Goal: Information Seeking & Learning: Learn about a topic

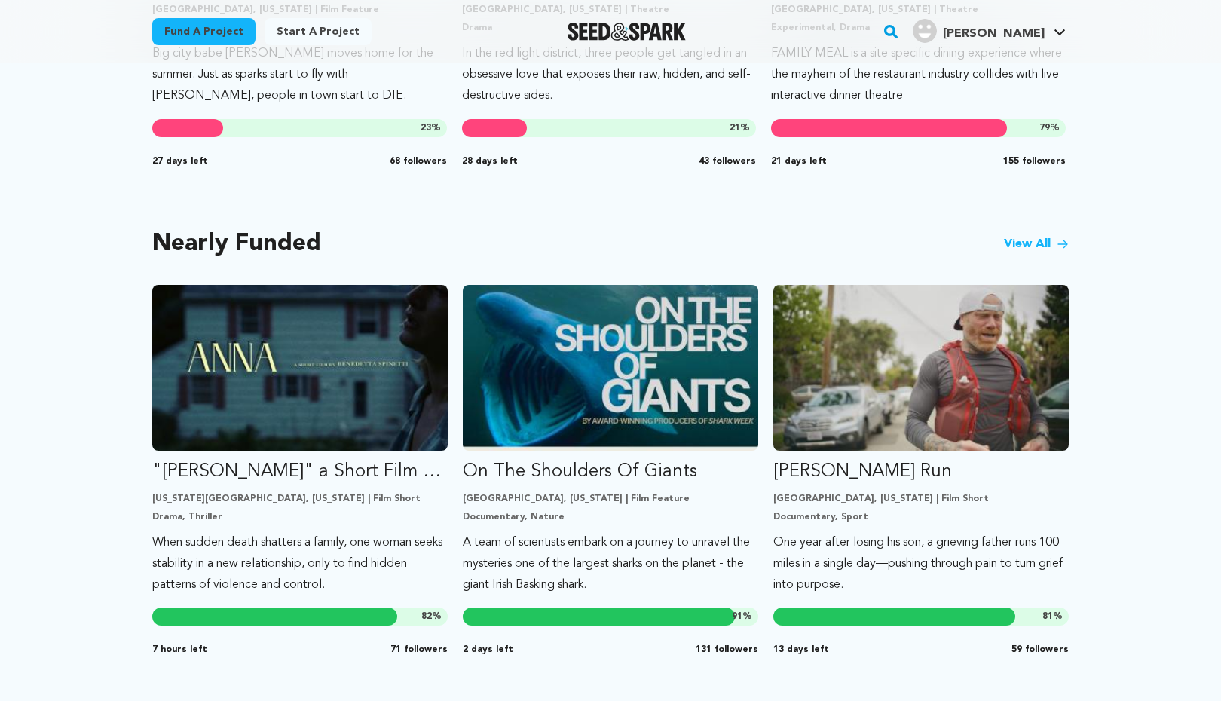
scroll to position [1206, 0]
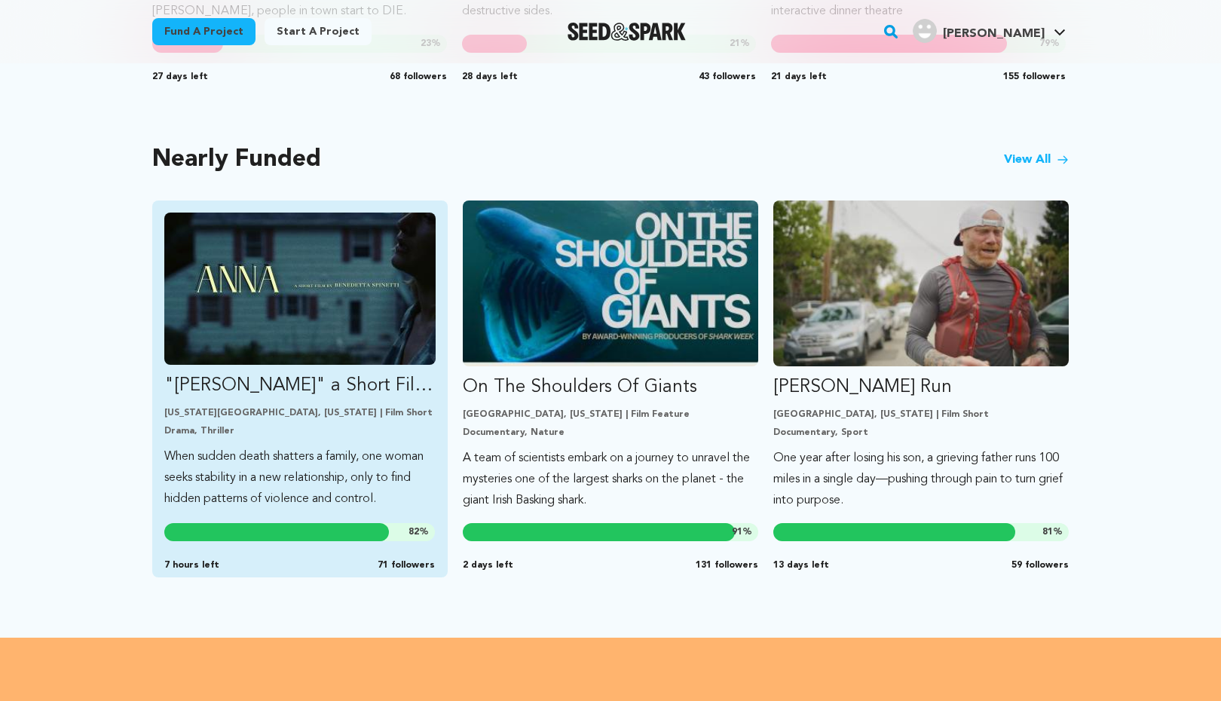
click at [289, 384] on p ""[PERSON_NAME]" a Short Film by [PERSON_NAME]" at bounding box center [299, 386] width 271 height 24
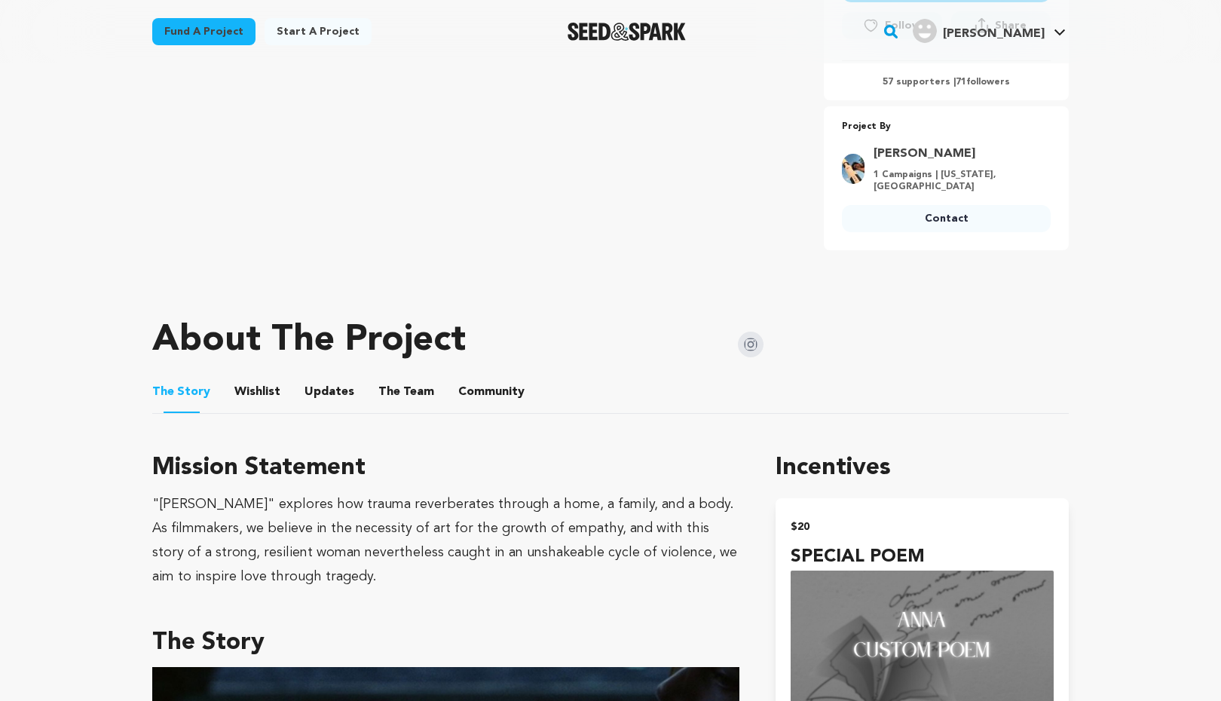
scroll to position [301, 0]
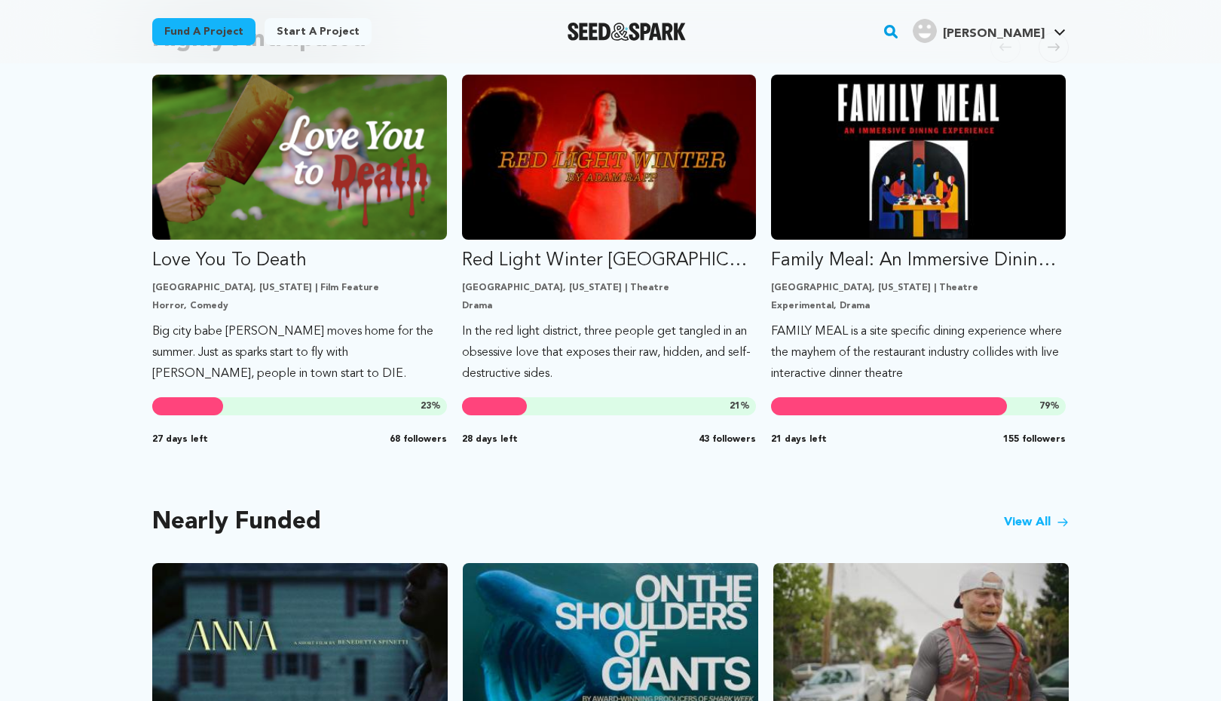
scroll to position [817, 0]
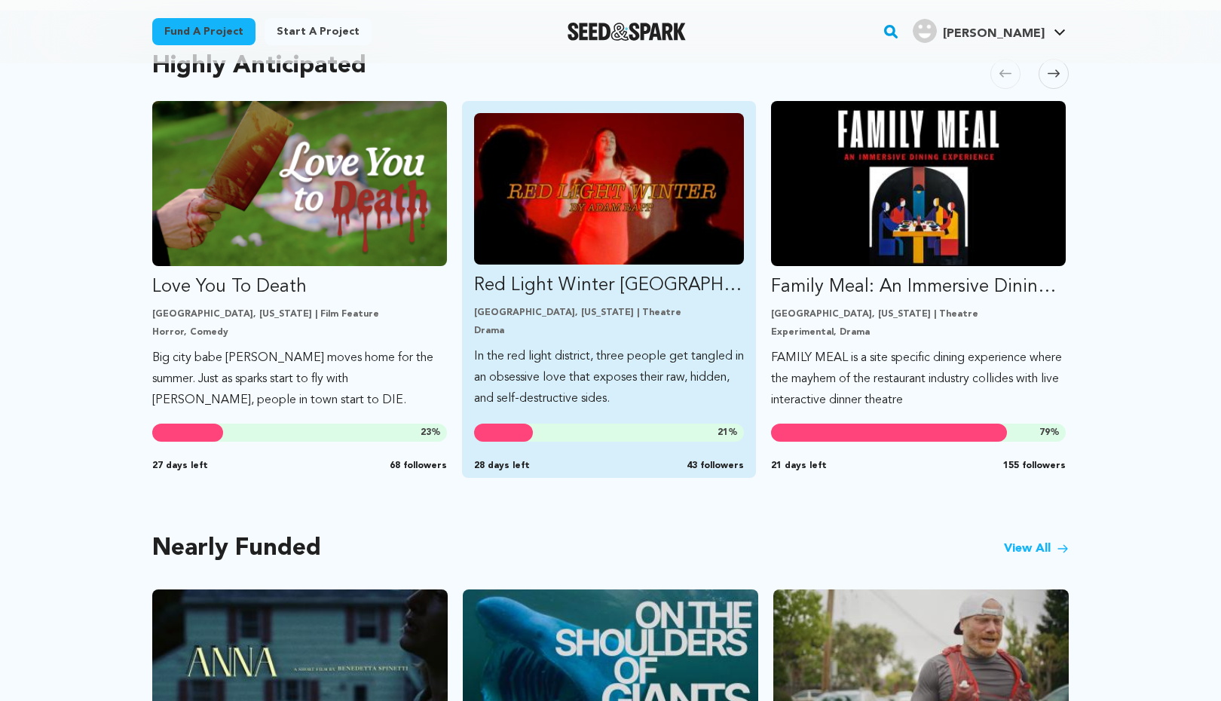
click at [586, 285] on p "Red Light Winter [GEOGRAPHIC_DATA]" at bounding box center [609, 286] width 271 height 24
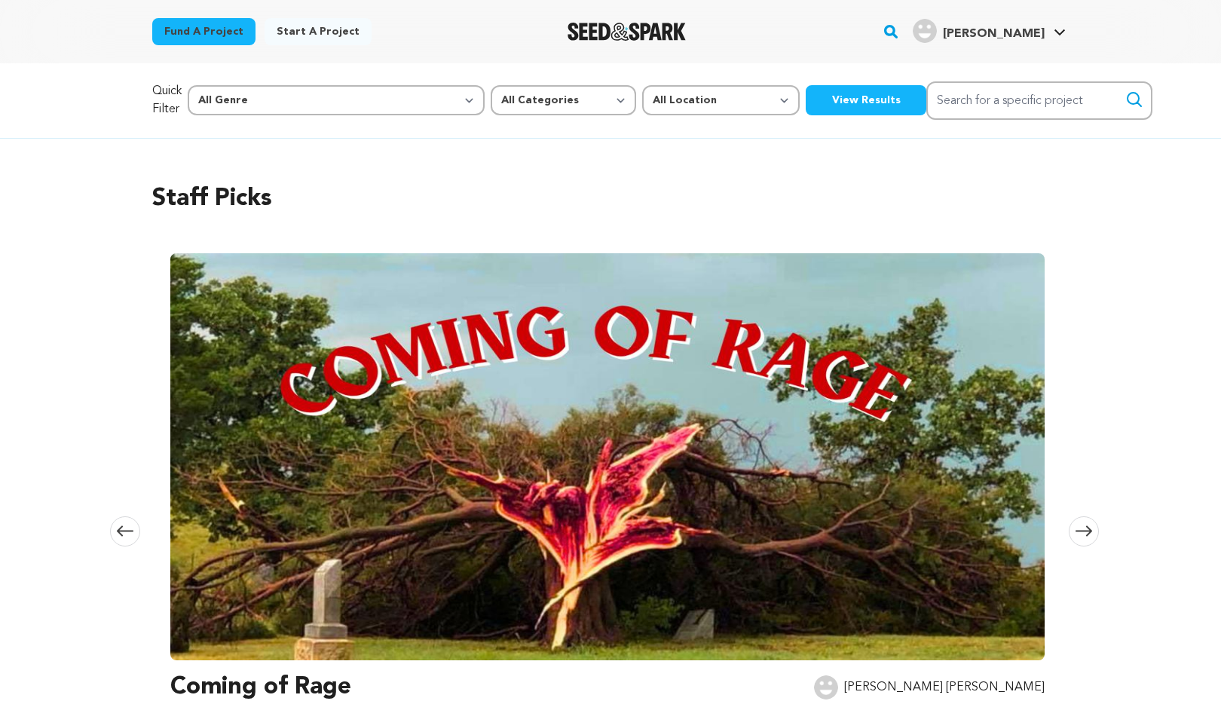
scroll to position [817, 0]
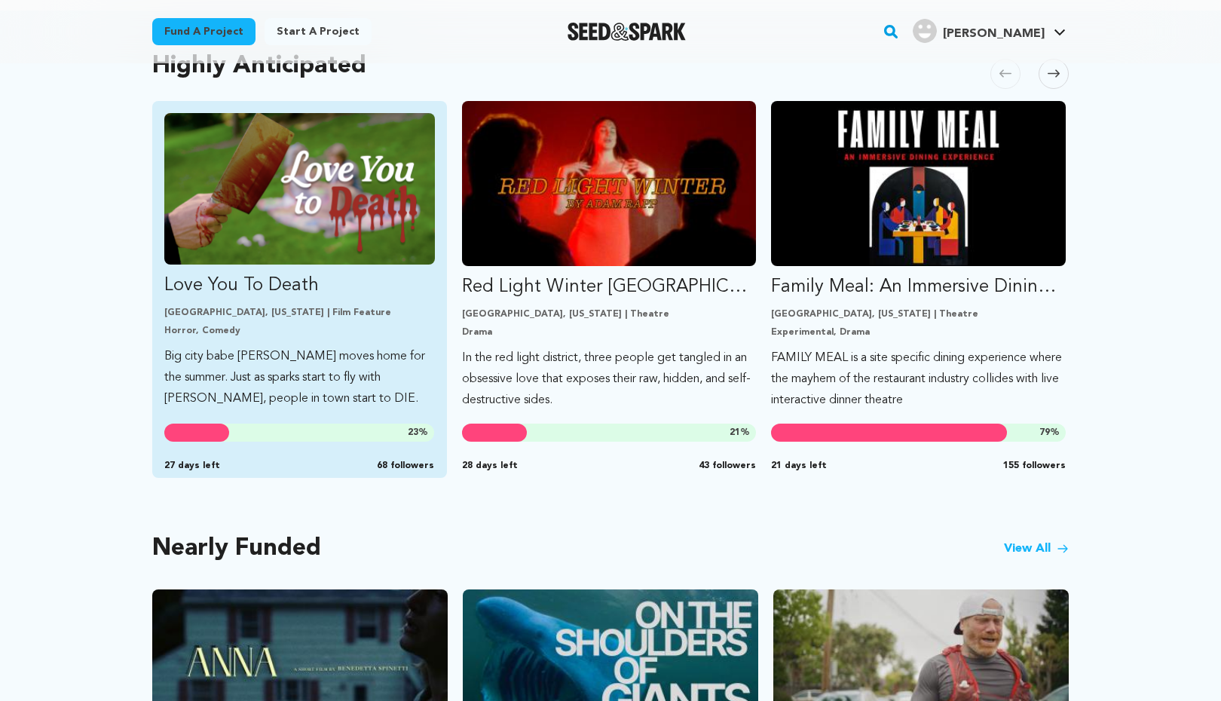
click at [277, 288] on p "Love You To Death" at bounding box center [299, 286] width 271 height 24
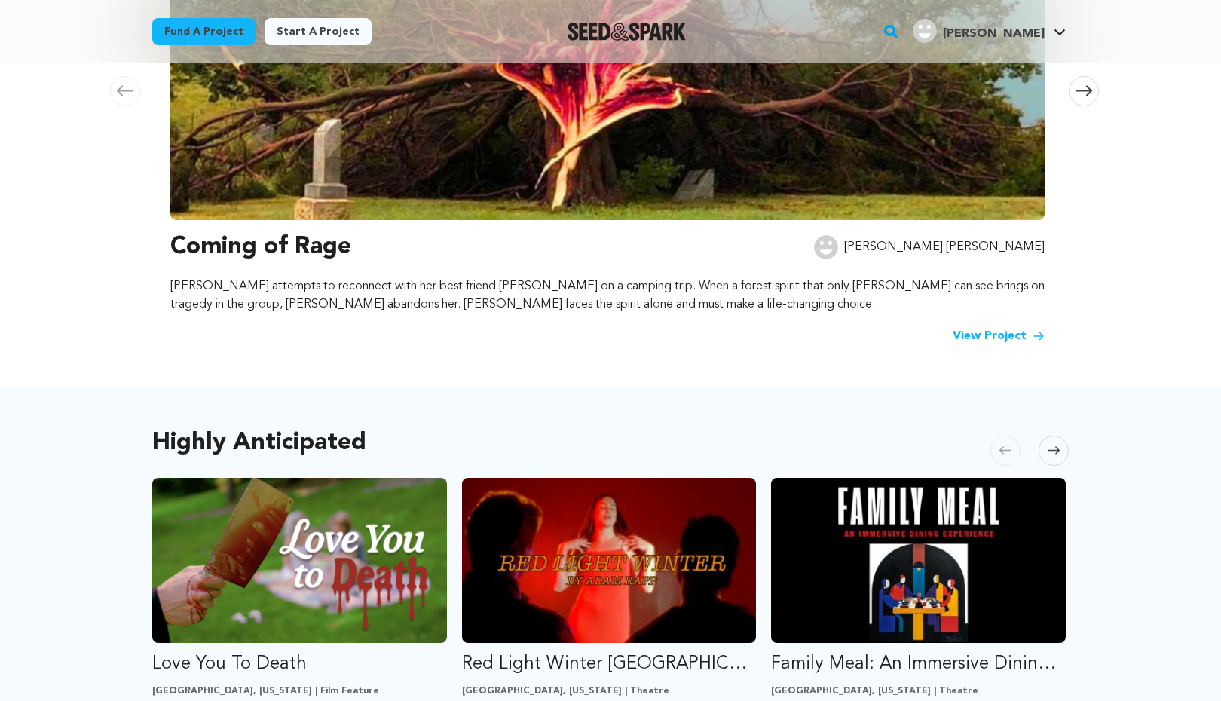
scroll to position [63, 0]
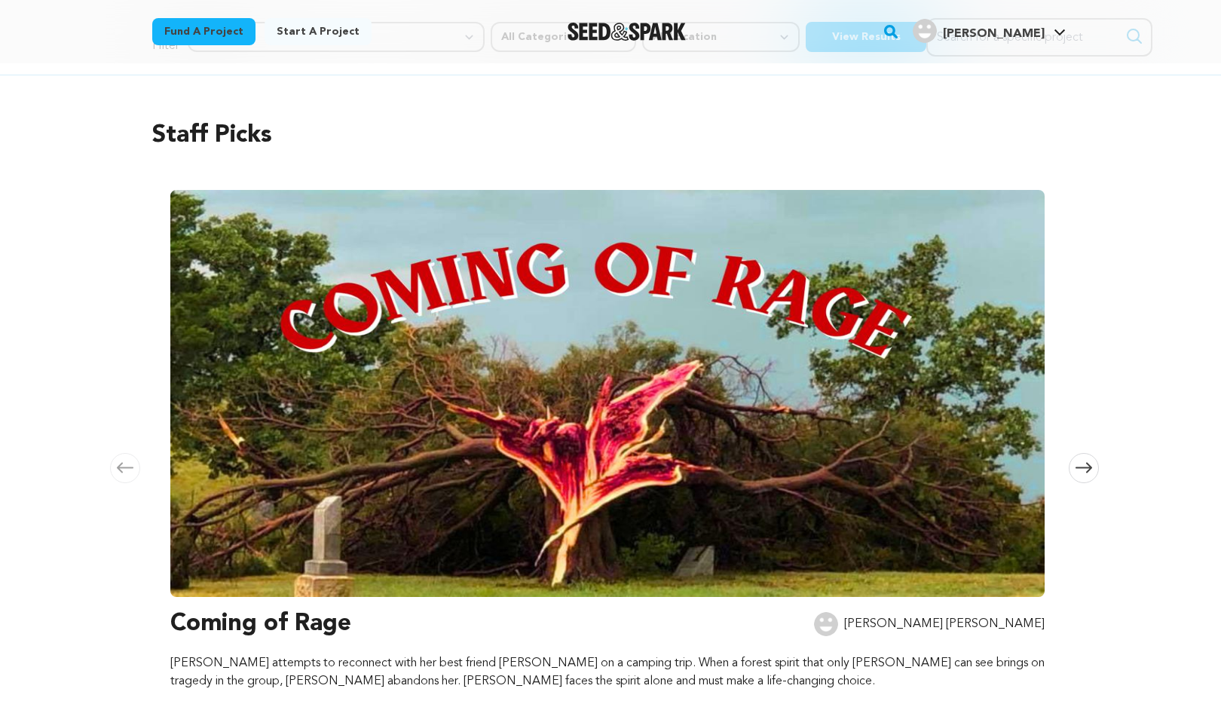
click at [318, 29] on link "Start a project" at bounding box center [318, 31] width 107 height 27
